Goal: Check status: Check status

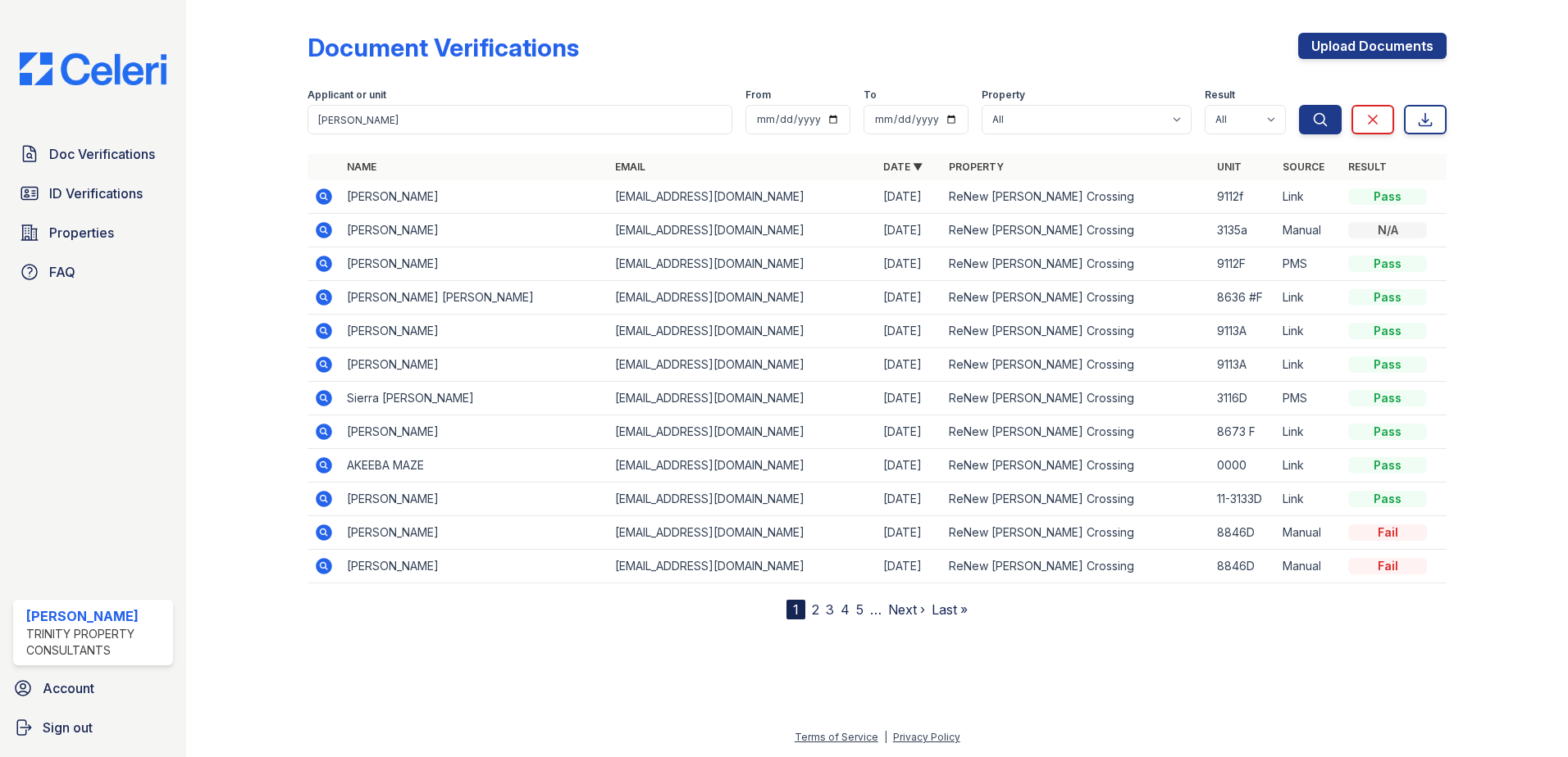
drag, startPoint x: 435, startPoint y: 111, endPoint x: 34, endPoint y: 90, distance: 401.5
click at [172, 114] on div "Doc Verifications ID Verifications Properties FAQ [PERSON_NAME] Trinity Propert…" at bounding box center [784, 378] width 1568 height 757
type input "hu"
click at [1299, 105] on button "Search" at bounding box center [1321, 120] width 43 height 29
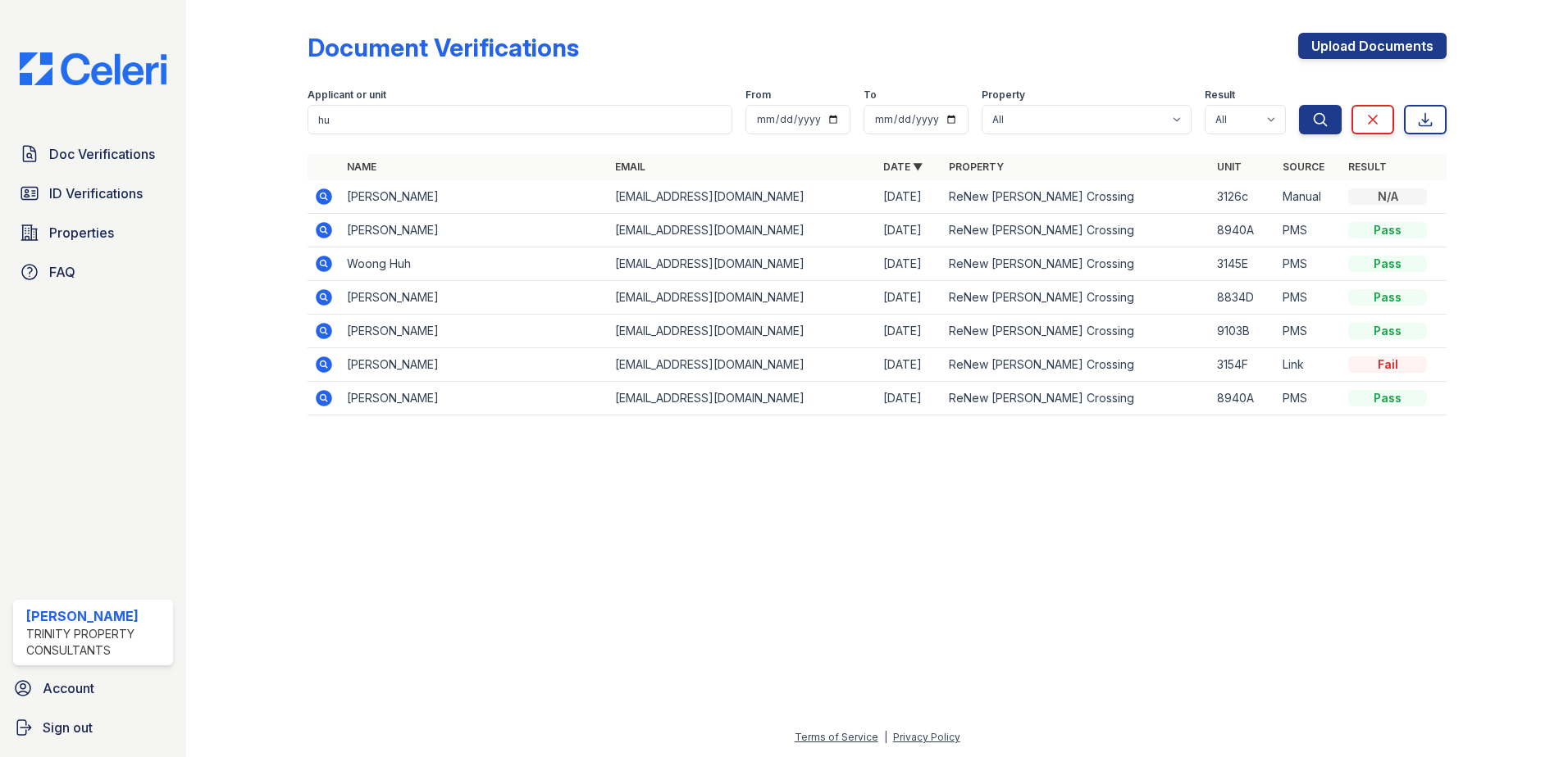
click at [324, 198] on icon at bounding box center [324, 196] width 20 height 20
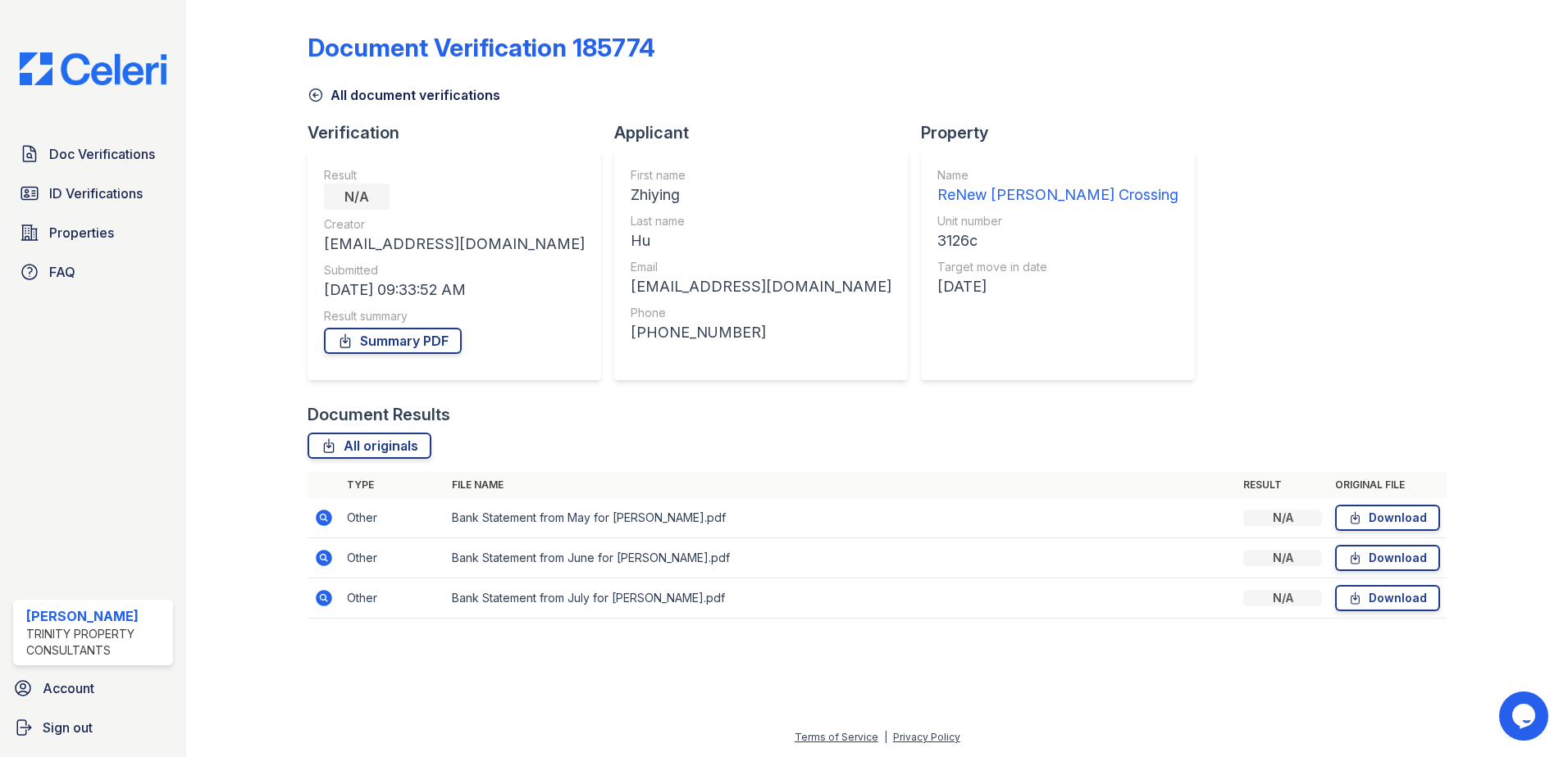
click at [323, 521] on icon at bounding box center [324, 517] width 16 height 16
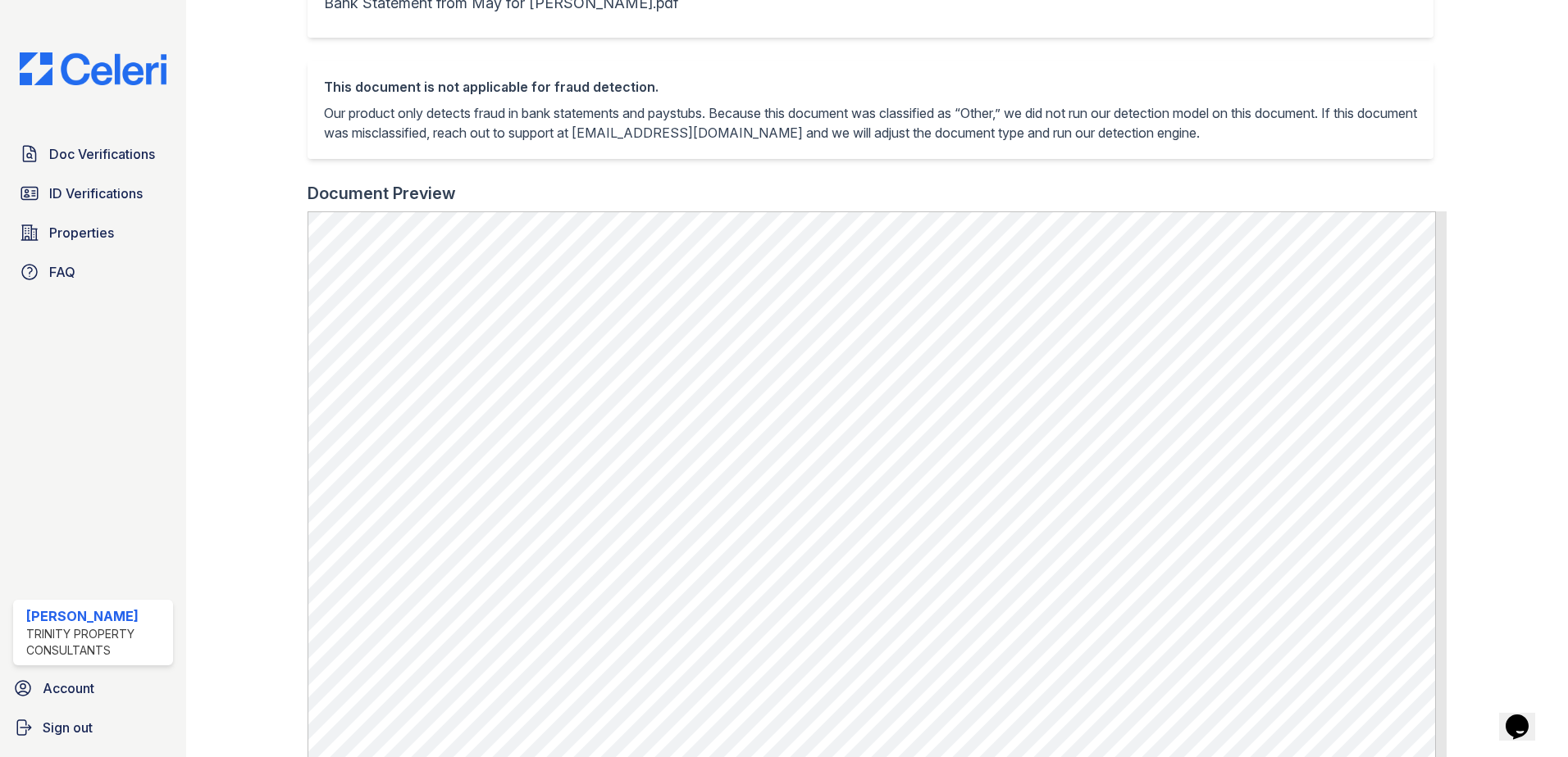
scroll to position [328, 0]
drag, startPoint x: 114, startPoint y: 61, endPoint x: 158, endPoint y: 6, distance: 70.4
click at [114, 61] on img at bounding box center [93, 68] width 173 height 33
